Goal: Check status: Check status

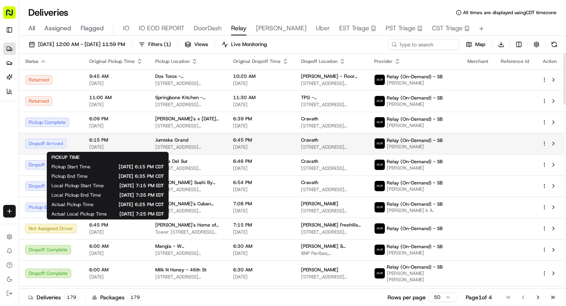
click at [116, 145] on span "[DATE]" at bounding box center [115, 147] width 53 height 6
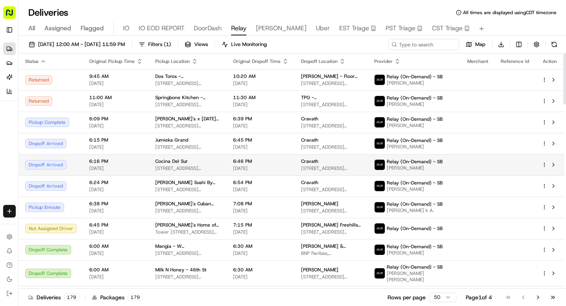
click at [114, 163] on span "6:16 PM" at bounding box center [115, 161] width 53 height 6
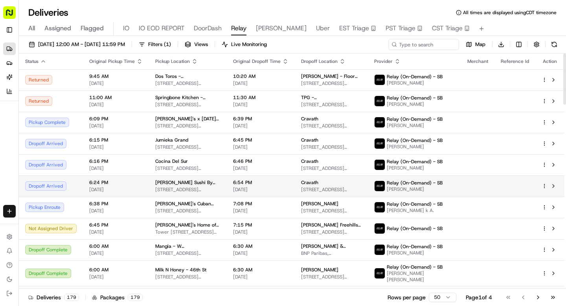
click at [114, 184] on span "6:24 PM" at bounding box center [115, 182] width 53 height 6
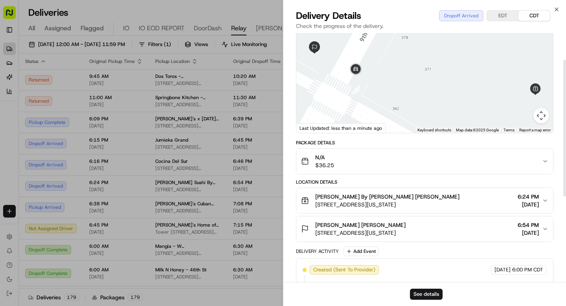
click at [368, 230] on span "[STREET_ADDRESS][US_STATE]" at bounding box center [360, 233] width 90 height 8
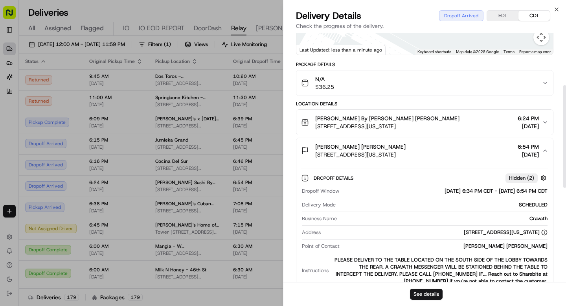
scroll to position [126, 0]
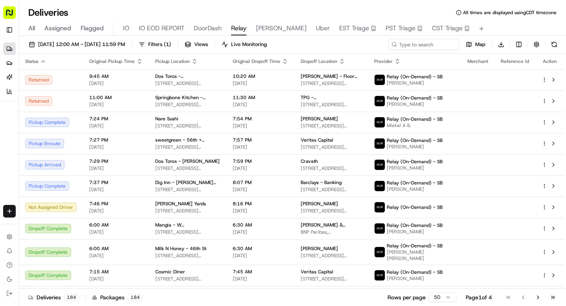
click at [147, 5] on div "Deliveries All times are displayed using CDT timezone All Assigned Flagged IO I…" at bounding box center [292, 153] width 547 height 306
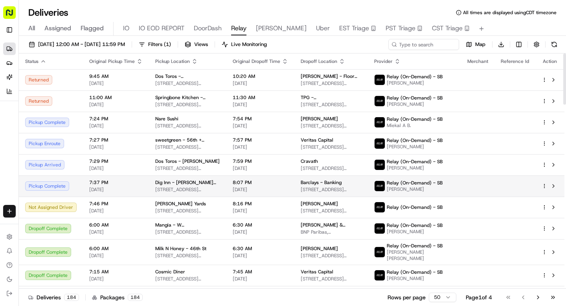
click at [56, 183] on div "Pickup Complete" at bounding box center [51, 185] width 52 height 9
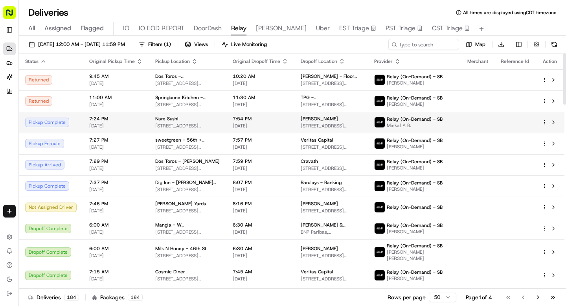
click at [68, 127] on div "Pickup Complete" at bounding box center [51, 122] width 52 height 9
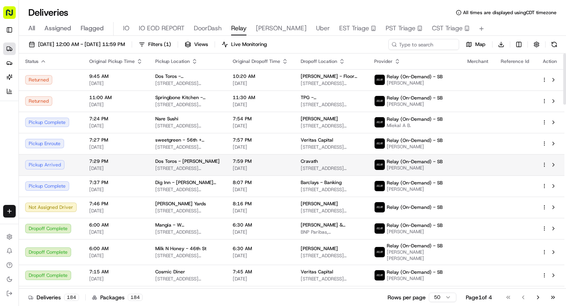
click at [61, 171] on td "Pickup Arrived" at bounding box center [51, 164] width 64 height 21
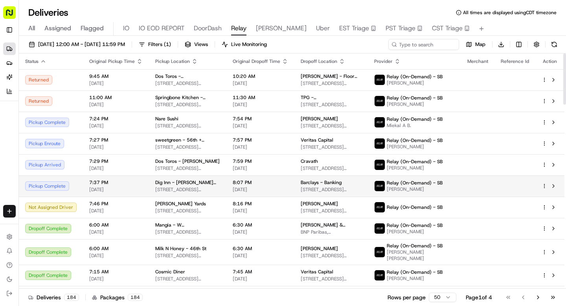
click at [55, 186] on div "Pickup Complete" at bounding box center [51, 185] width 52 height 9
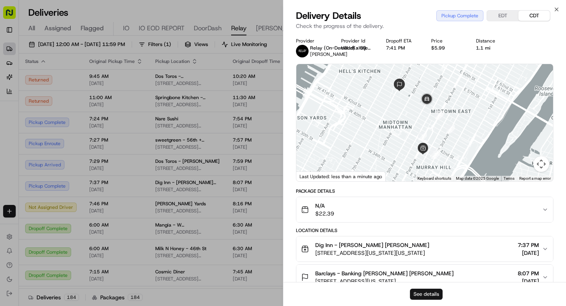
click at [425, 294] on button "See details" at bounding box center [426, 294] width 33 height 11
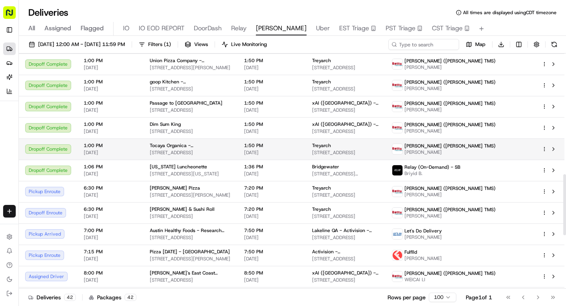
scroll to position [471, 0]
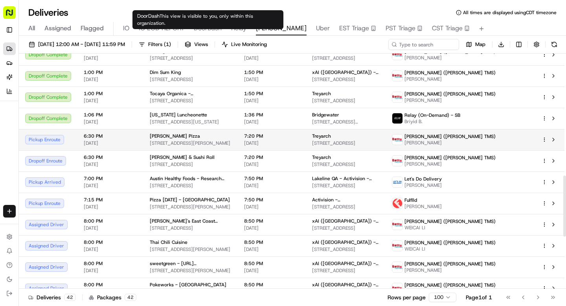
click at [118, 142] on span "[DATE]" at bounding box center [110, 143] width 53 height 6
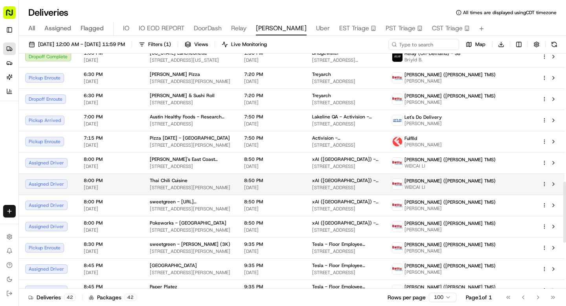
scroll to position [672, 0]
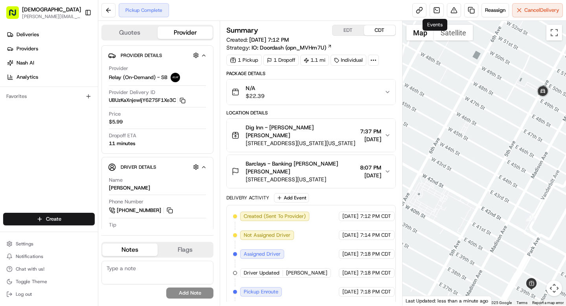
click at [374, 62] on icon at bounding box center [373, 60] width 7 height 7
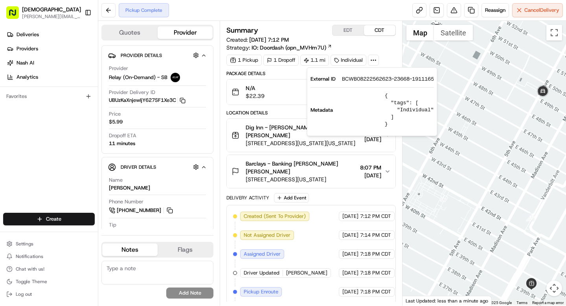
click at [367, 80] on span "BCWB08222562623-23668-1911165" at bounding box center [388, 79] width 92 height 7
copy span "BCWB08222562623"
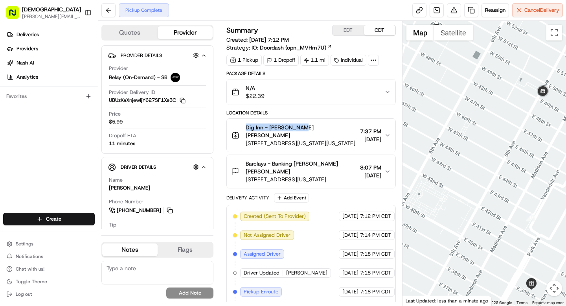
drag, startPoint x: 246, startPoint y: 129, endPoint x: 296, endPoint y: 127, distance: 50.4
click at [296, 127] on span "Dig Inn - Murray Hill Denis Sharebite" at bounding box center [301, 131] width 111 height 16
copy span "Dig Inn - Murray Hill"
drag, startPoint x: 296, startPoint y: 155, endPoint x: 320, endPoint y: 162, distance: 24.6
click at [320, 162] on span "Barclays - Banking Homero Daniel Huerta Alcantara" at bounding box center [301, 168] width 111 height 16
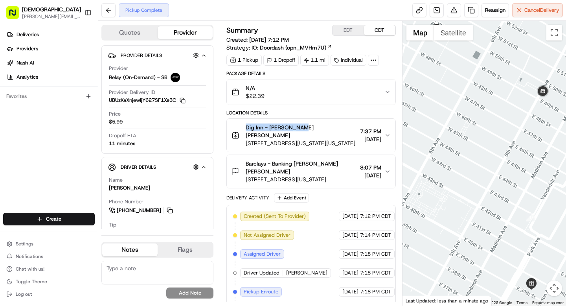
copy span "Homero Daniel Huerta Alcantara"
click at [223, 100] on div "Summary EDT CDT Created: 08/22/2025 7:12 PM Strategy: IO: Doordash (opn_MVHm7U)…" at bounding box center [311, 163] width 182 height 285
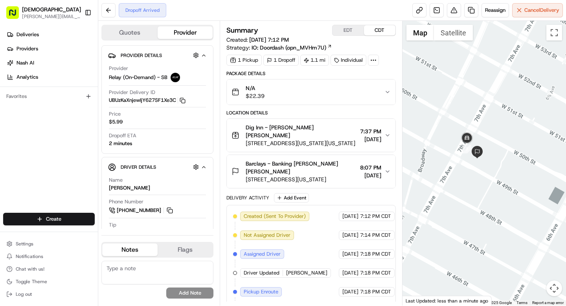
drag, startPoint x: 437, startPoint y: 129, endPoint x: 475, endPoint y: 142, distance: 40.3
click at [475, 142] on div "To navigate, press the arrow keys." at bounding box center [485, 163] width 164 height 285
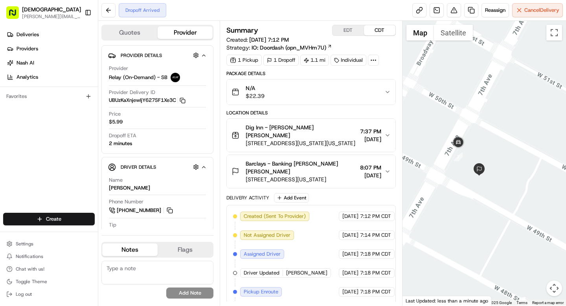
click at [344, 160] on div "Barclays - Banking Homero Daniel Huerta Alcantara 745 7th Ave, New York, NY 100…" at bounding box center [308, 172] width 153 height 24
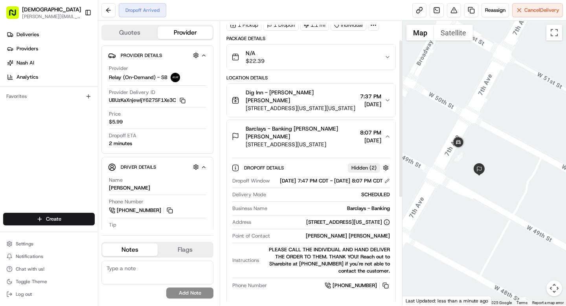
scroll to position [33, 0]
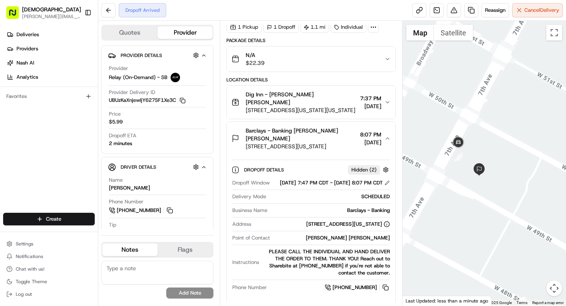
click at [360, 138] on span "[DATE]" at bounding box center [370, 142] width 21 height 8
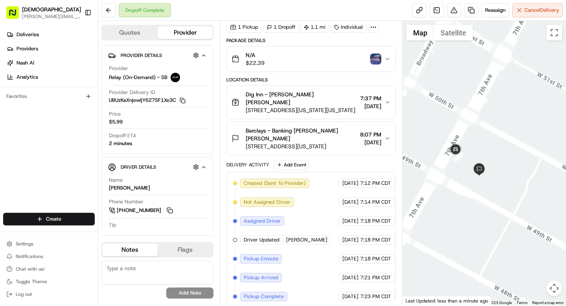
click at [372, 59] on img "button" at bounding box center [375, 58] width 11 height 11
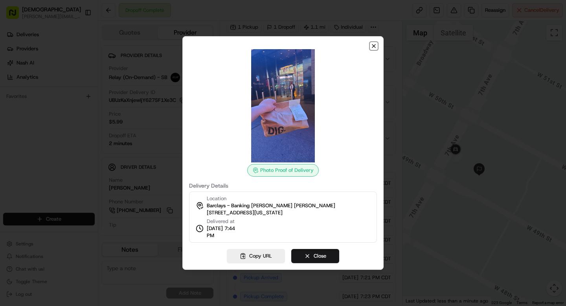
click at [374, 47] on icon "button" at bounding box center [374, 46] width 6 height 6
